Goal: Communication & Community: Answer question/provide support

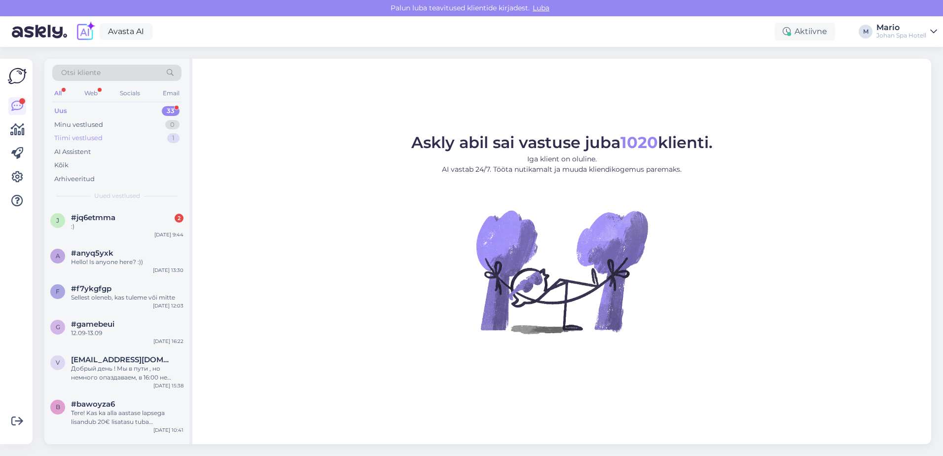
click at [93, 137] on div "Tiimi vestlused" at bounding box center [78, 138] width 48 height 10
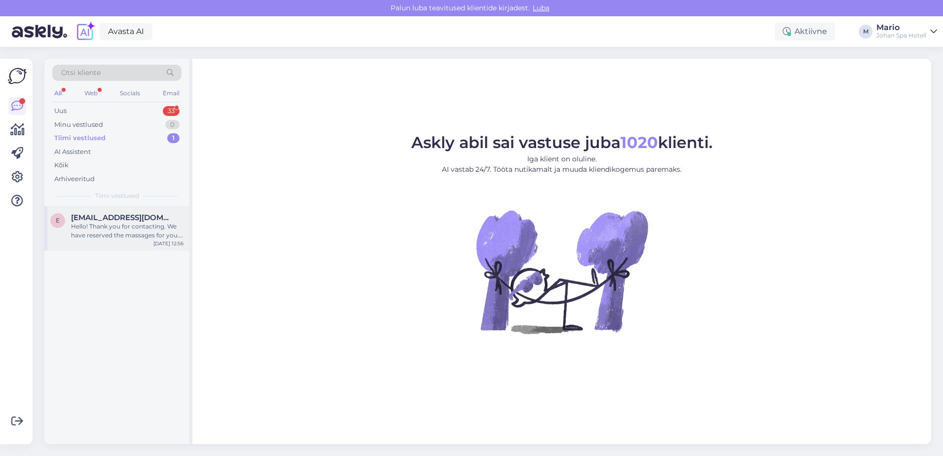
click at [119, 226] on div "Hello! Thank you for contacting. We have reserved the massages for you. The cla…" at bounding box center [127, 231] width 112 height 18
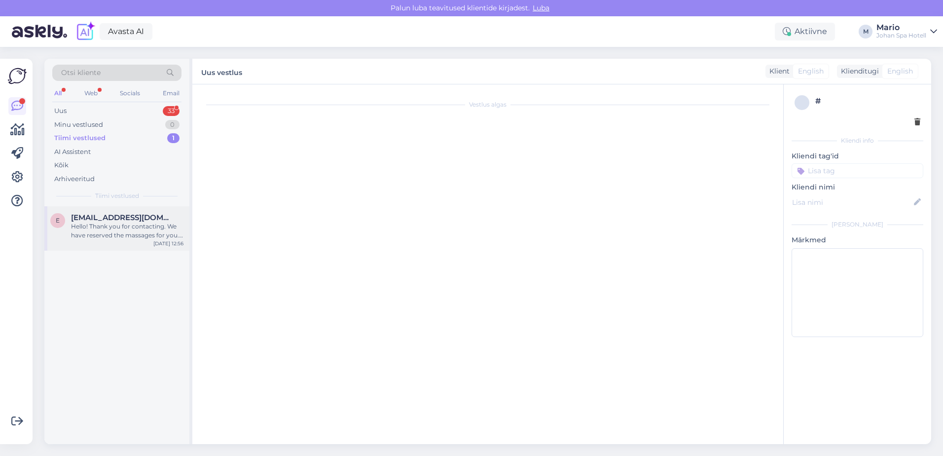
scroll to position [77, 0]
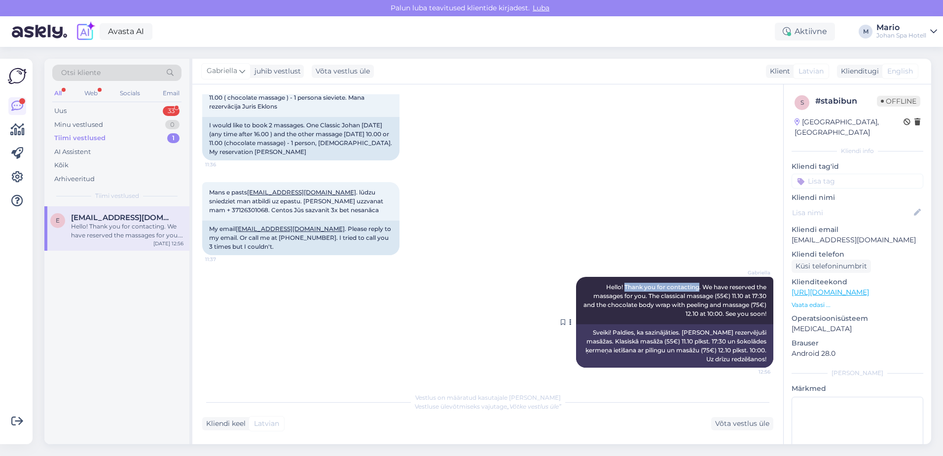
drag, startPoint x: 615, startPoint y: 286, endPoint x: 691, endPoint y: 286, distance: 75.9
click at [691, 286] on span "Hello! Thank you for contacting. We have reserved the massages for you. The cla…" at bounding box center [675, 300] width 184 height 34
drag, startPoint x: 691, startPoint y: 286, endPoint x: 614, endPoint y: 215, distance: 104.3
click at [614, 215] on div "Mans e pasts [EMAIL_ADDRESS][DOMAIN_NAME] . lūdzu sniedziet man atbildi uz epas…" at bounding box center [487, 218] width 571 height 95
drag, startPoint x: 614, startPoint y: 286, endPoint x: 691, endPoint y: 288, distance: 76.9
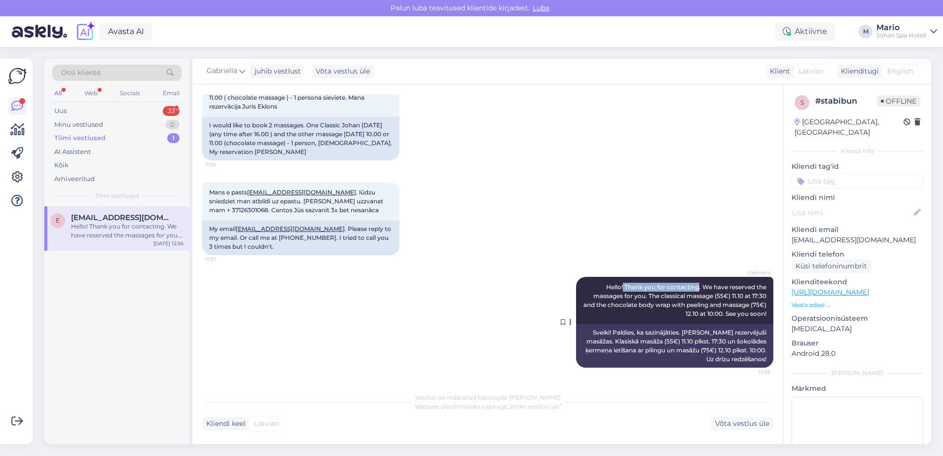
click at [691, 288] on span "Hello! Thank you for contacting. We have reserved the massages for you. The cla…" at bounding box center [675, 300] width 184 height 34
drag, startPoint x: 691, startPoint y: 288, endPoint x: 673, endPoint y: 213, distance: 77.7
click at [673, 213] on div "Mans e pasts [EMAIL_ADDRESS][DOMAIN_NAME] . lūdzu sniedziet man atbildi uz epas…" at bounding box center [487, 218] width 571 height 95
drag, startPoint x: 614, startPoint y: 287, endPoint x: 685, endPoint y: 283, distance: 71.2
click at [685, 283] on div "[PERSON_NAME] Hello! Thank you for contacting. We have reserved the massages fo…" at bounding box center [674, 300] width 197 height 47
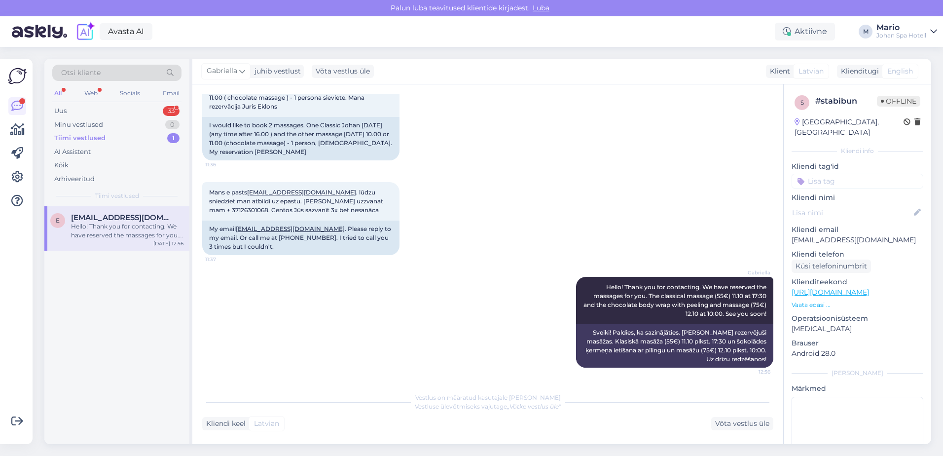
drag, startPoint x: 685, startPoint y: 283, endPoint x: 657, endPoint y: 210, distance: 77.9
click at [657, 210] on div "Mans e pasts [EMAIL_ADDRESS][DOMAIN_NAME] . lūdzu sniedziet man atbildi uz epas…" at bounding box center [487, 218] width 571 height 95
drag, startPoint x: 614, startPoint y: 287, endPoint x: 693, endPoint y: 287, distance: 78.9
click at [693, 287] on span "Hello! Thank you for contacting. We have reserved the massages for you. The cla…" at bounding box center [675, 300] width 184 height 34
